Goal: Navigation & Orientation: Go to known website

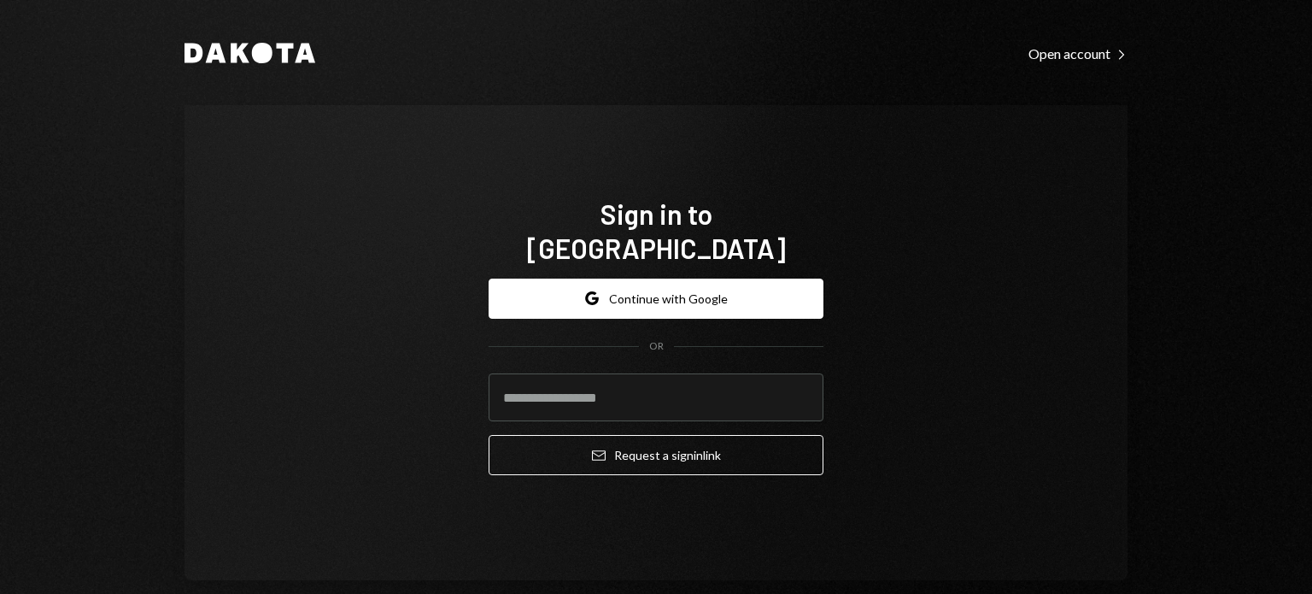
click at [724, 265] on div "Google Continue with Google OR Email Request a sign in link" at bounding box center [656, 377] width 335 height 225
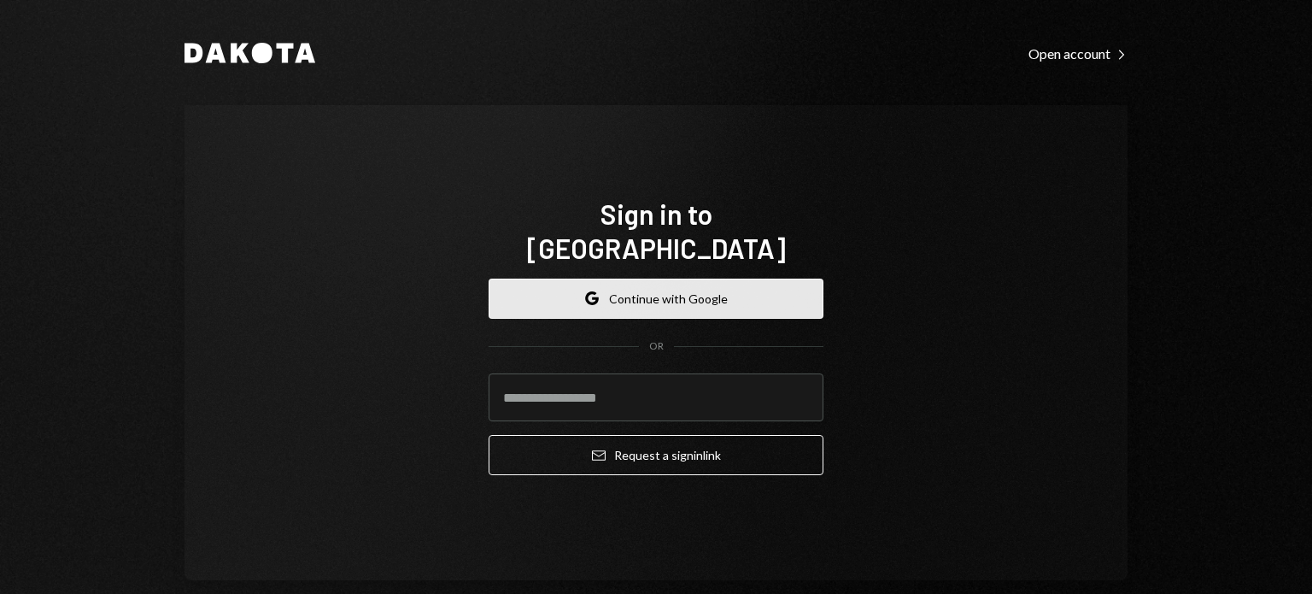
click at [753, 278] on button "Google Continue with Google" at bounding box center [656, 298] width 335 height 40
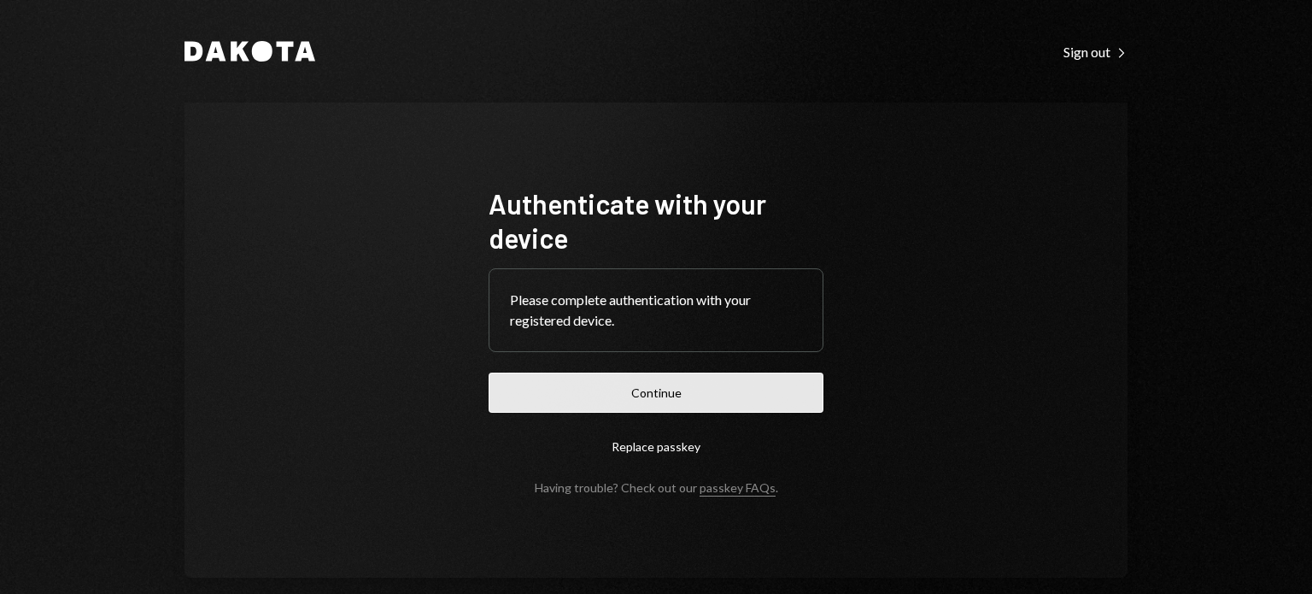
click at [646, 403] on button "Continue" at bounding box center [656, 392] width 335 height 40
